Goal: Transaction & Acquisition: Purchase product/service

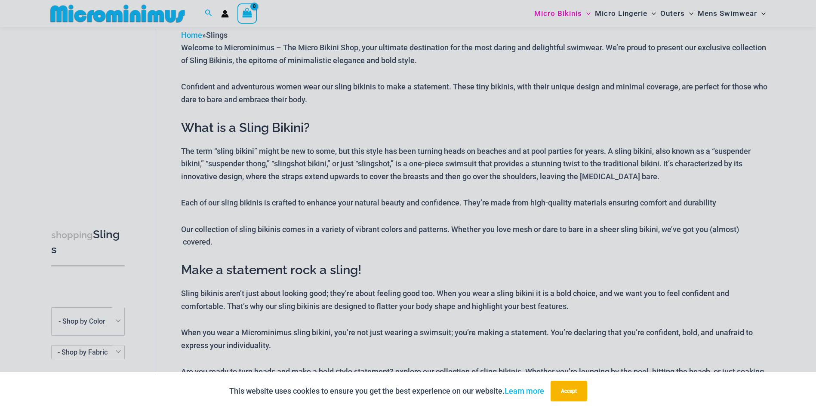
scroll to position [25, 0]
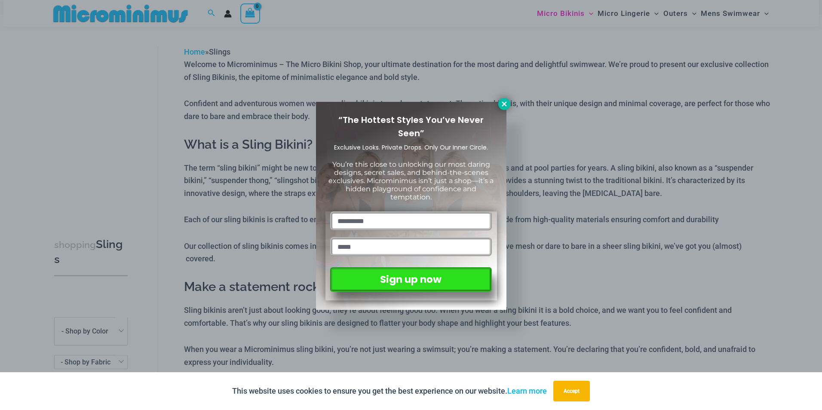
click at [500, 106] on icon at bounding box center [504, 104] width 8 height 8
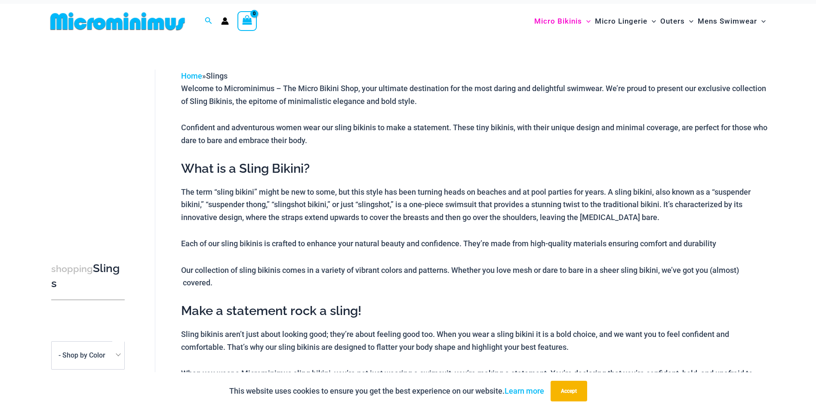
scroll to position [0, 0]
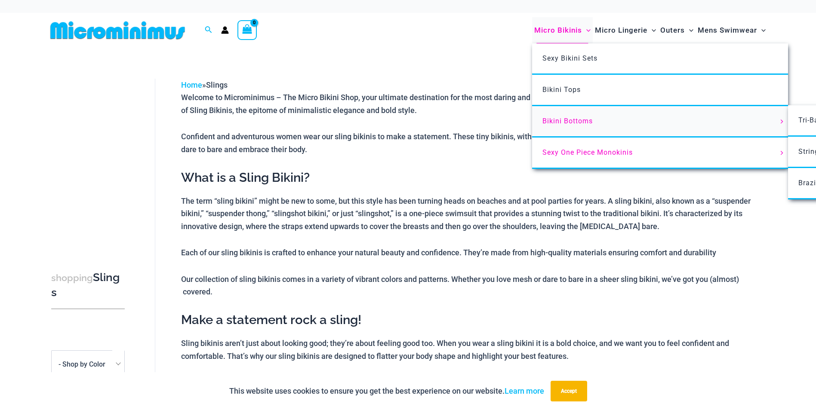
click at [572, 121] on span "Bikini Bottoms" at bounding box center [567, 121] width 50 height 8
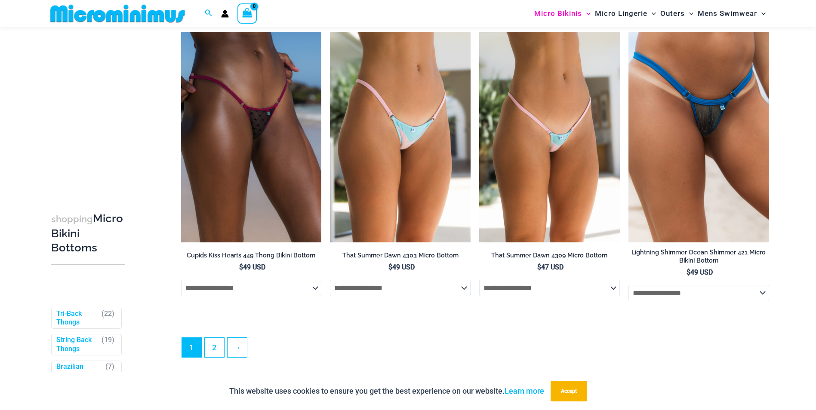
scroll to position [2530, 0]
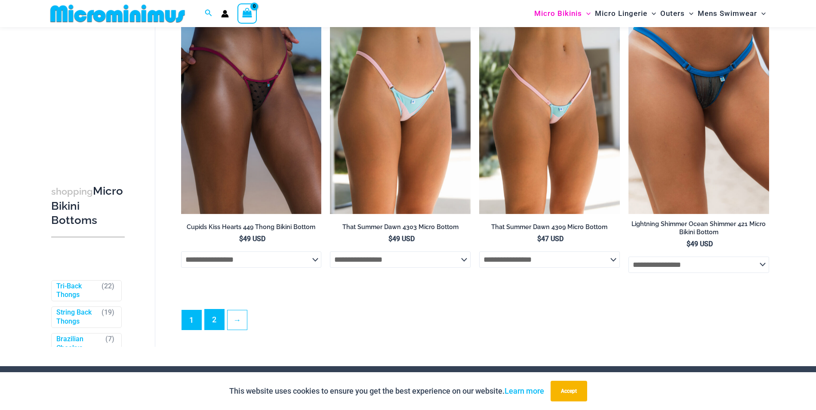
click at [215, 330] on link "2" at bounding box center [214, 320] width 19 height 20
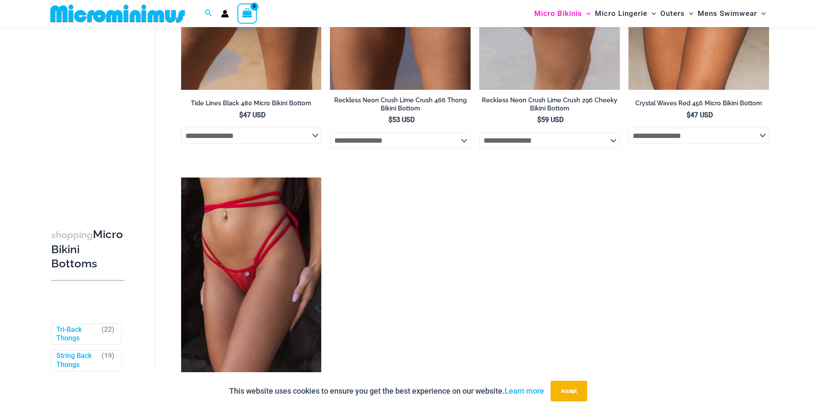
scroll to position [1111, 0]
